Goal: Information Seeking & Learning: Learn about a topic

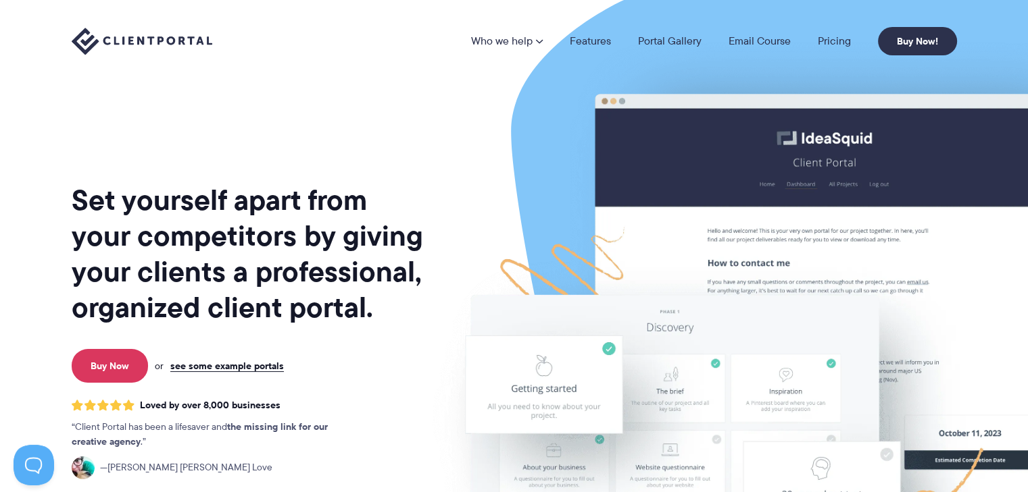
scroll to position [112, 0]
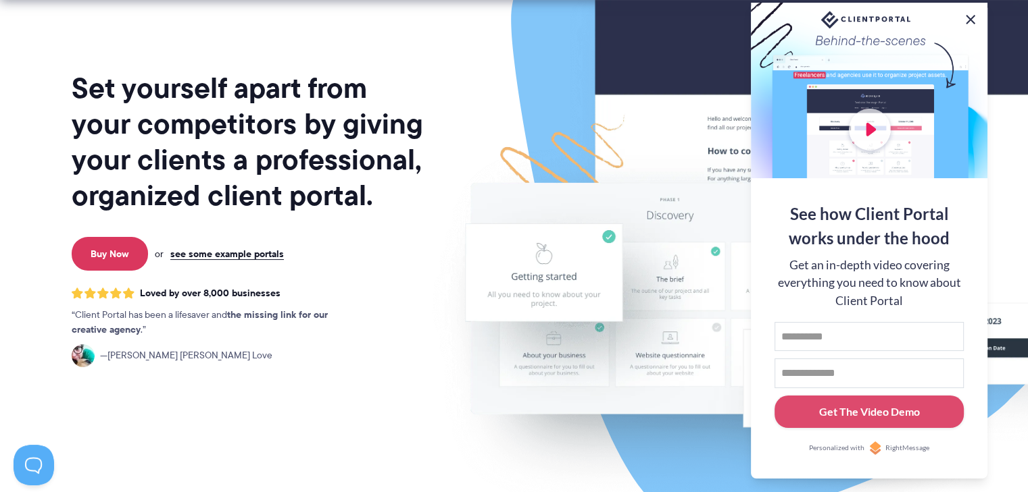
click at [969, 11] on button at bounding box center [970, 19] width 16 height 16
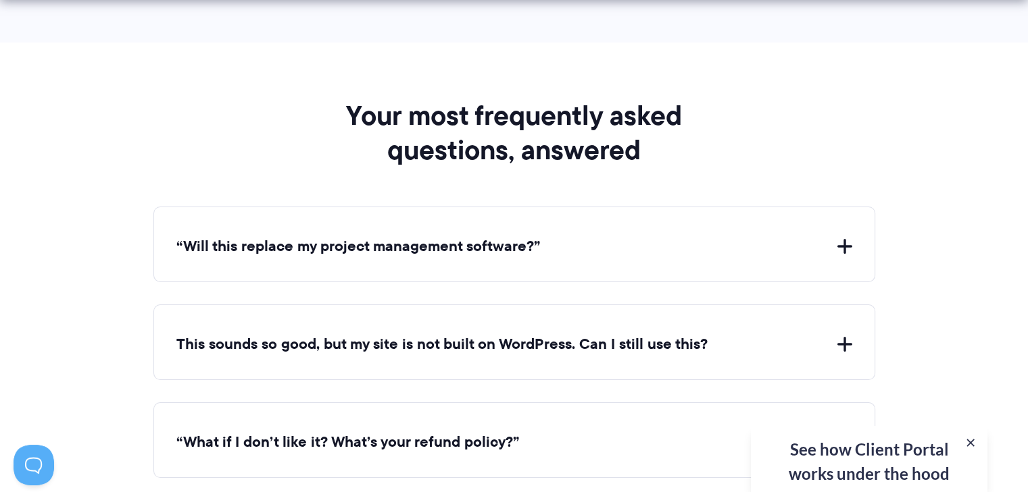
scroll to position [4954, 0]
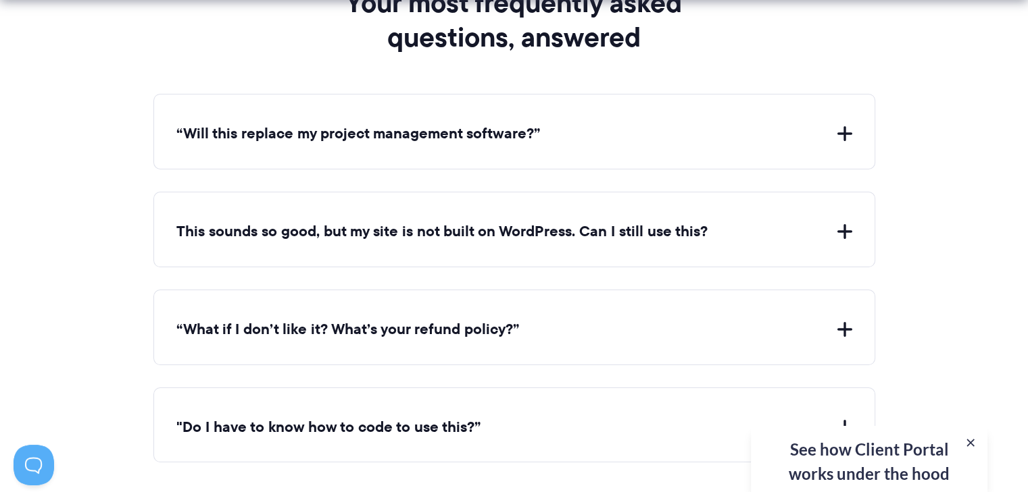
click at [743, 94] on div "“Will this replace my project management software?” Client Portal doesn't repla…" at bounding box center [513, 132] width 721 height 76
click at [730, 113] on div "“Will this replace my project management software?” Client Portal doesn't repla…" at bounding box center [513, 132] width 721 height 76
click at [493, 124] on button "“Will this replace my project management software?”" at bounding box center [514, 134] width 676 height 21
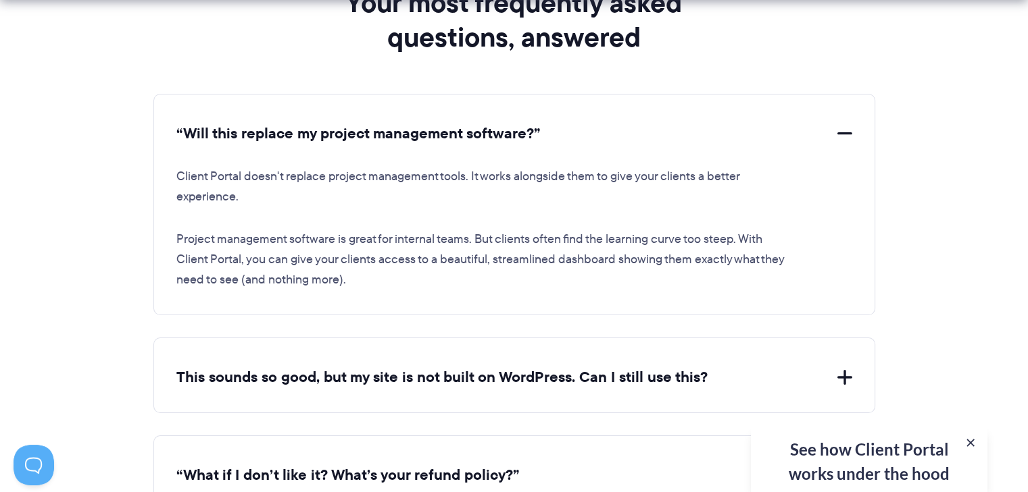
click at [468, 129] on button "“Will this replace my project management software?”" at bounding box center [514, 134] width 676 height 21
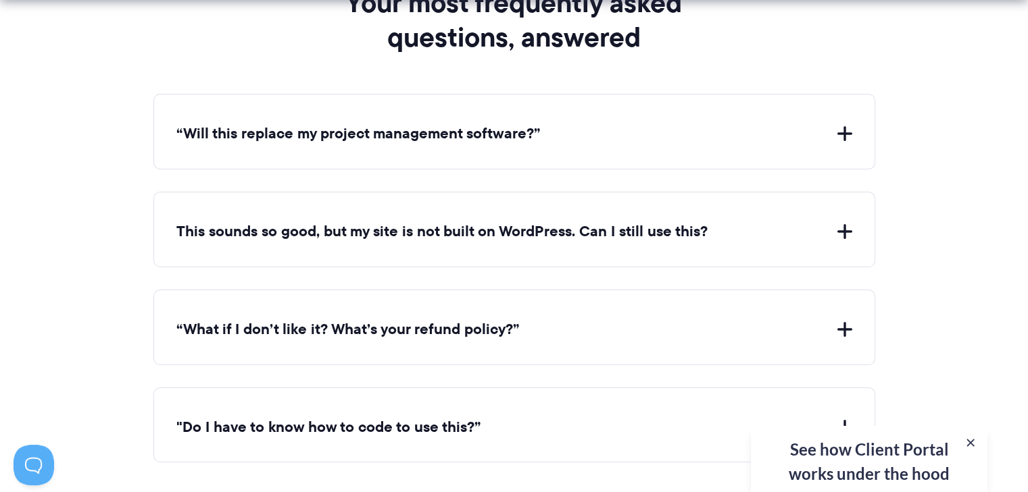
click at [940, 217] on section "Your most frequently asked questions, answered “Will this replace my project ma…" at bounding box center [514, 196] width 1028 height 533
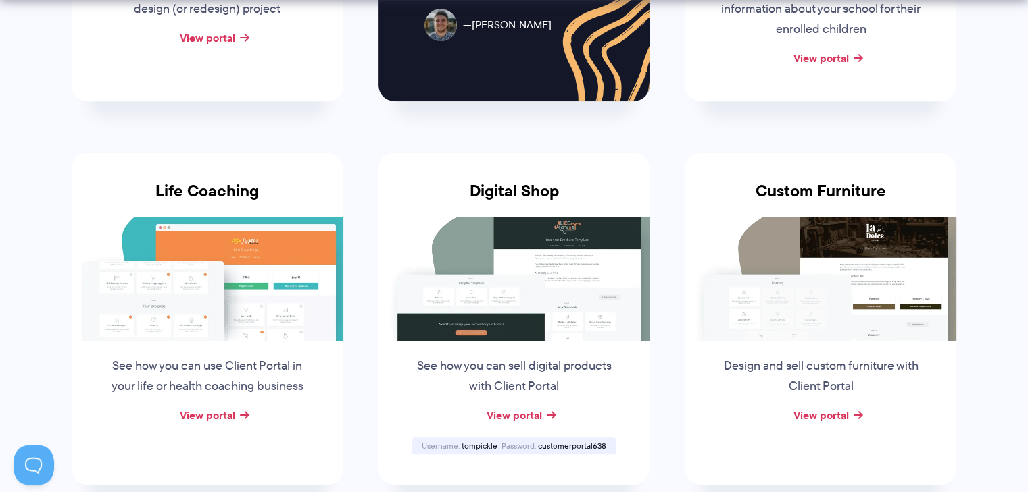
scroll to position [1013, 0]
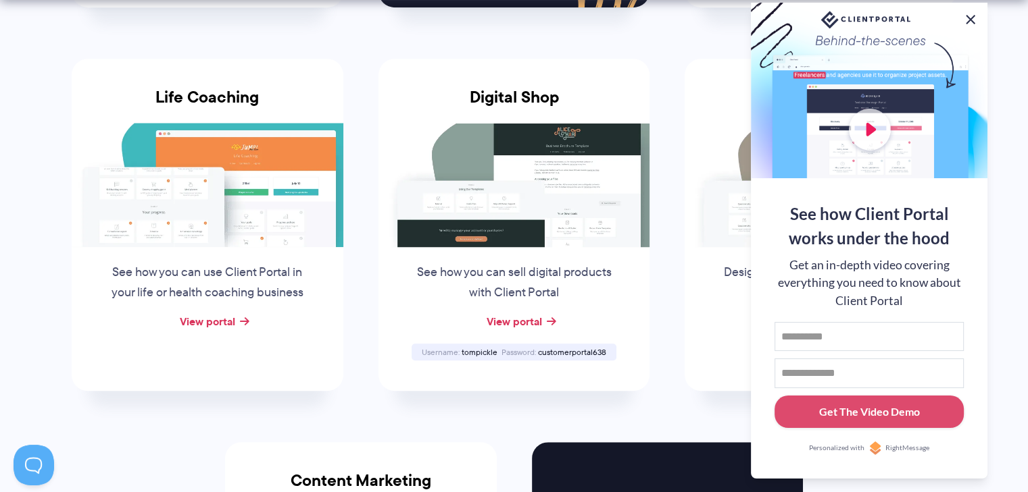
click at [968, 16] on button at bounding box center [970, 19] width 16 height 16
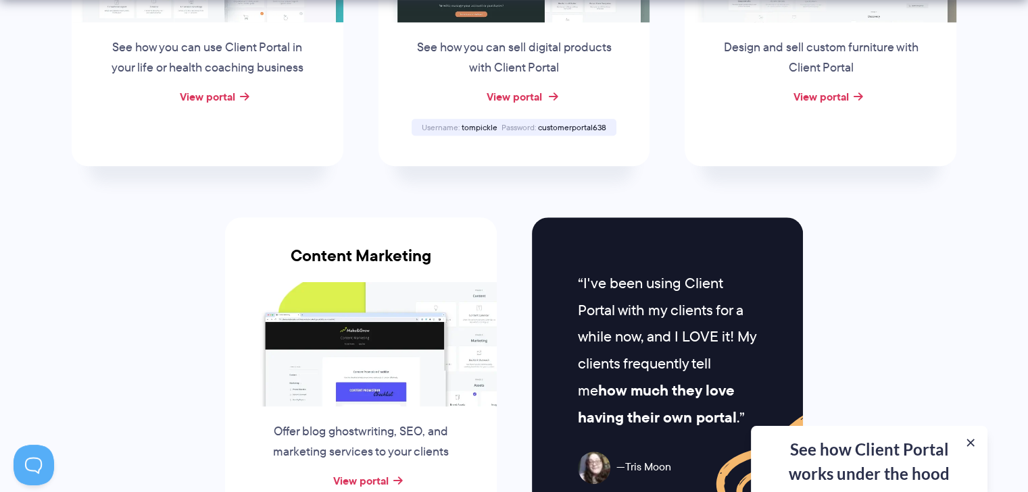
scroll to position [1576, 0]
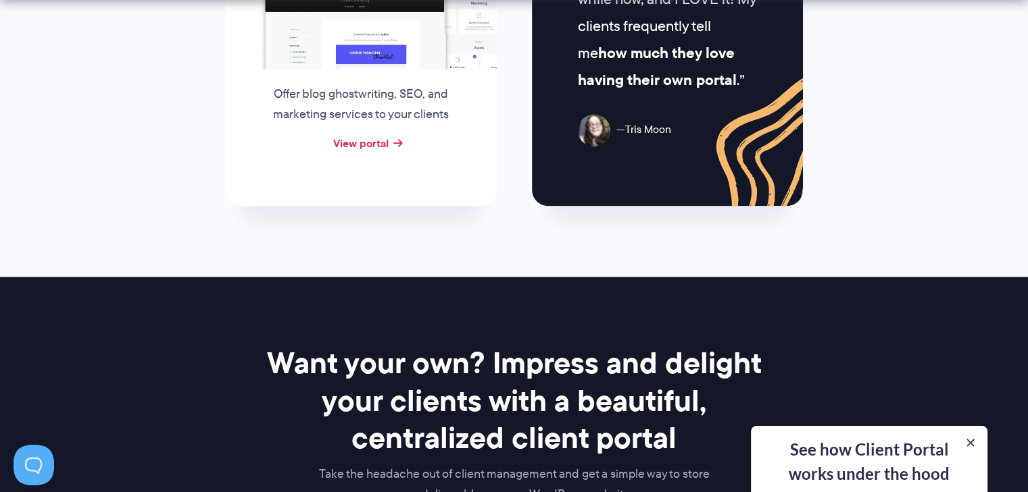
click at [343, 134] on div "View portal" at bounding box center [361, 144] width 272 height 20
click at [340, 137] on link "View portal" at bounding box center [360, 143] width 55 height 16
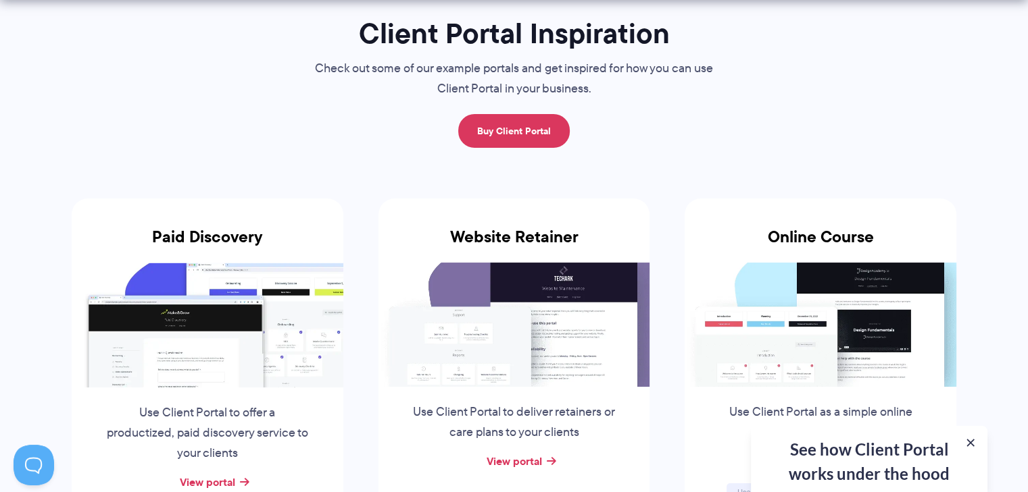
scroll to position [0, 0]
